Goal: Task Accomplishment & Management: Use online tool/utility

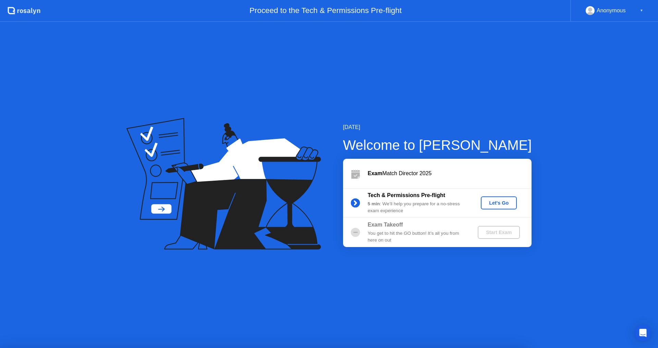
click at [369, 348] on div at bounding box center [329, 348] width 658 height 0
click at [314, 348] on div at bounding box center [329, 348] width 658 height 0
click at [332, 348] on div at bounding box center [329, 348] width 658 height 0
drag, startPoint x: 258, startPoint y: 240, endPoint x: 274, endPoint y: 239, distance: 15.8
click at [259, 348] on div at bounding box center [329, 348] width 658 height 0
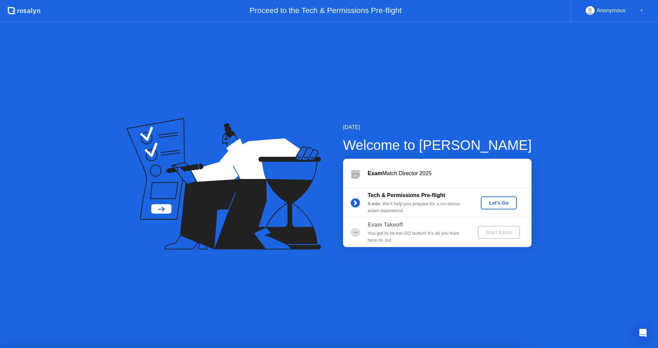
drag, startPoint x: 500, startPoint y: 206, endPoint x: 384, endPoint y: 262, distance: 128.5
click at [396, 348] on div at bounding box center [329, 348] width 658 height 0
click at [328, 348] on div at bounding box center [329, 348] width 658 height 0
click at [341, 348] on div at bounding box center [329, 348] width 658 height 0
drag, startPoint x: 305, startPoint y: 274, endPoint x: 311, endPoint y: 271, distance: 7.4
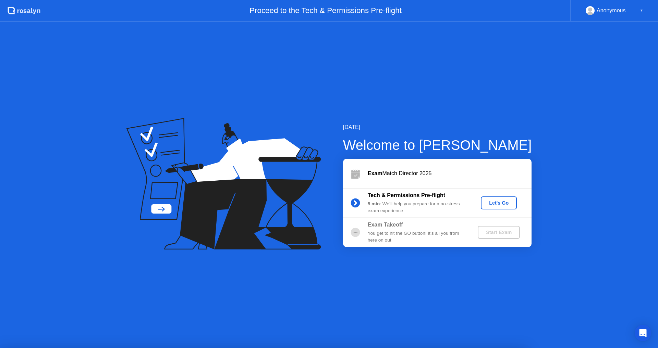
click at [308, 348] on div at bounding box center [329, 348] width 658 height 0
drag, startPoint x: 196, startPoint y: 259, endPoint x: 206, endPoint y: 257, distance: 10.4
click at [197, 348] on div at bounding box center [329, 348] width 658 height 0
click at [399, 348] on div at bounding box center [329, 348] width 658 height 0
click at [408, 348] on div at bounding box center [329, 348] width 658 height 0
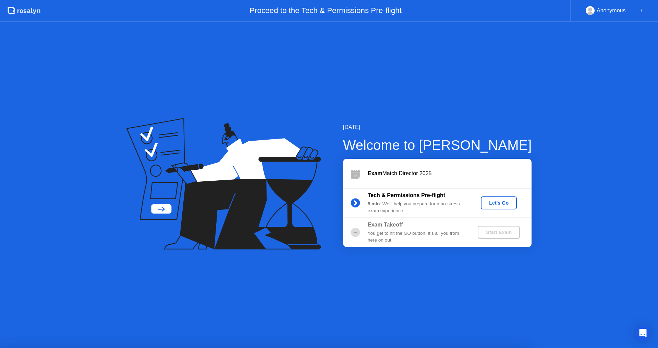
click at [299, 348] on div at bounding box center [329, 348] width 658 height 0
click at [316, 348] on div at bounding box center [329, 348] width 658 height 0
click at [548, 348] on div at bounding box center [329, 348] width 658 height 0
